Goal: Navigation & Orientation: Understand site structure

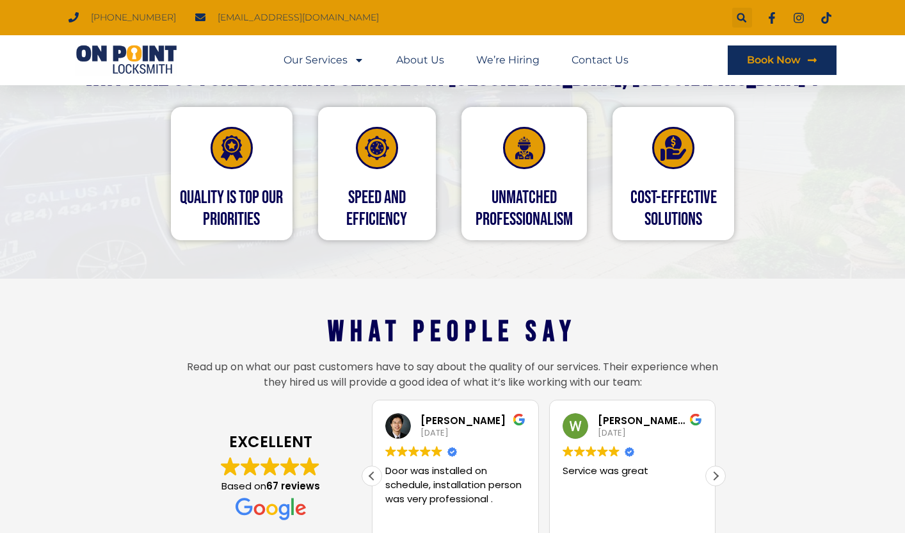
scroll to position [1596, 0]
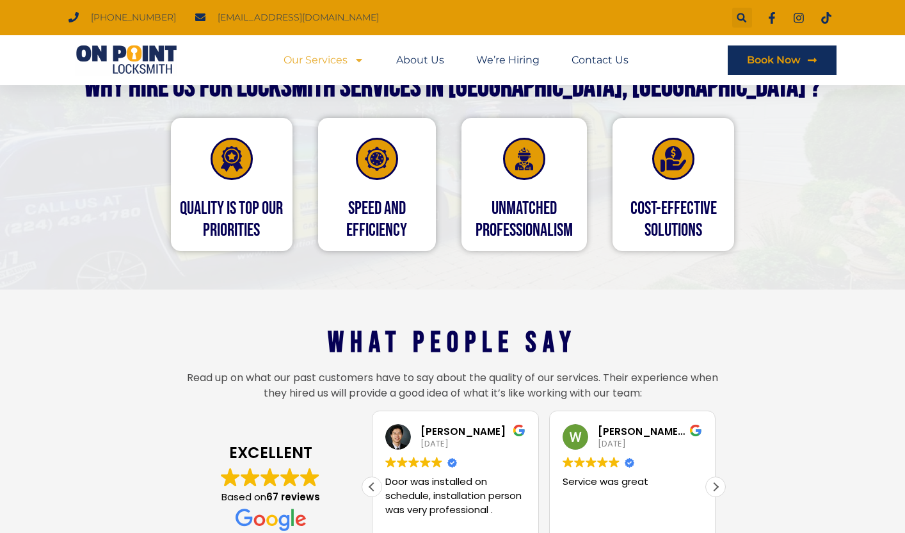
click at [348, 63] on span "Menu" at bounding box center [356, 60] width 17 height 23
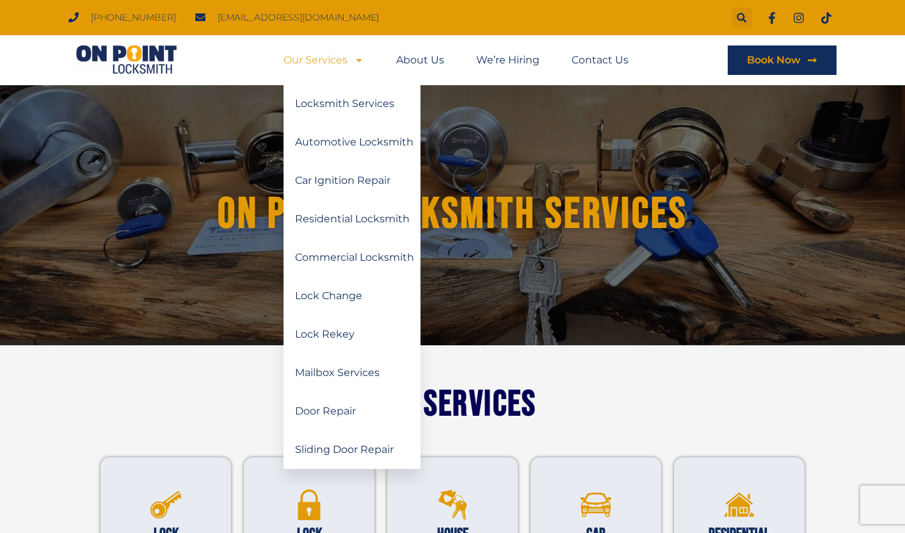
click at [361, 60] on icon "Menu" at bounding box center [359, 60] width 10 height 10
click at [359, 60] on icon "Menu" at bounding box center [359, 60] width 6 height 3
